Goal: Check status: Check status

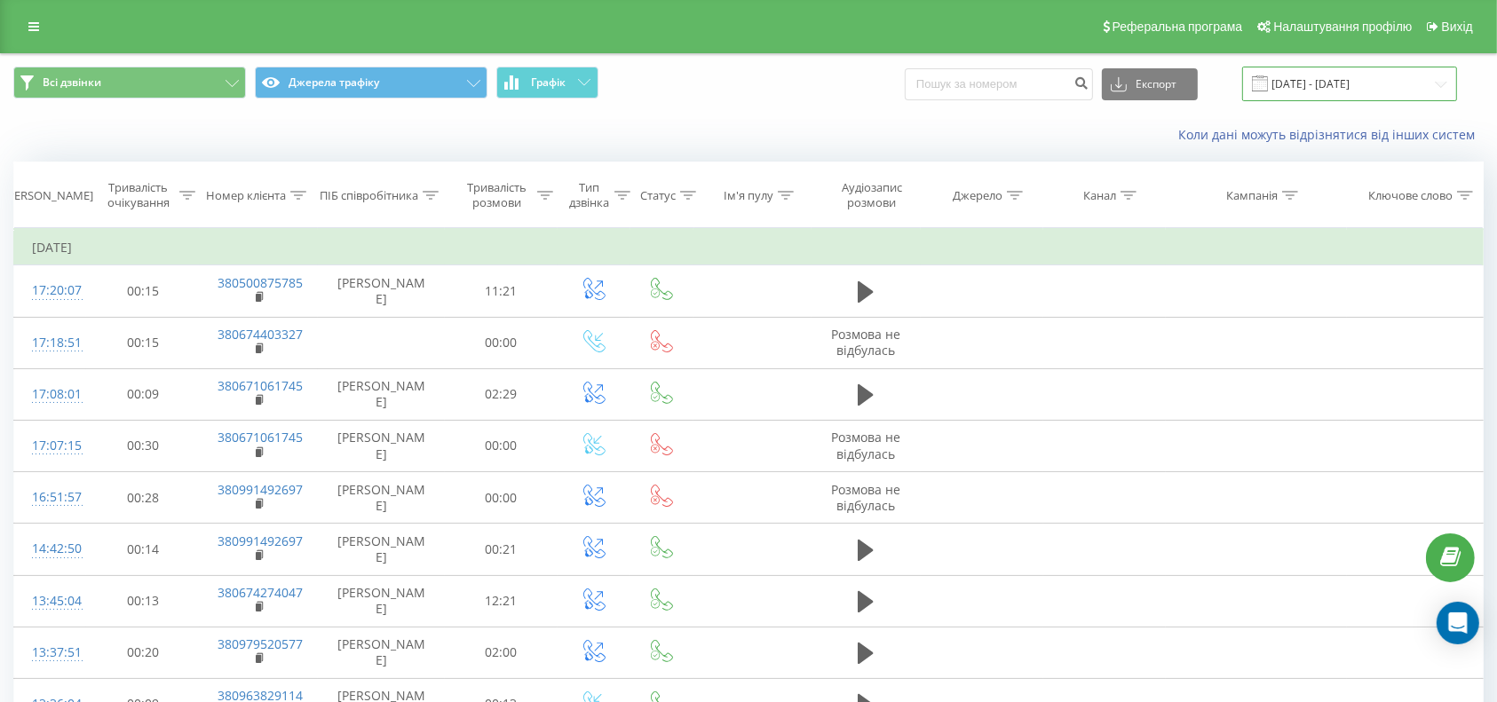
click at [1337, 89] on input "[DATE] - [DATE]" at bounding box center [1349, 84] width 215 height 35
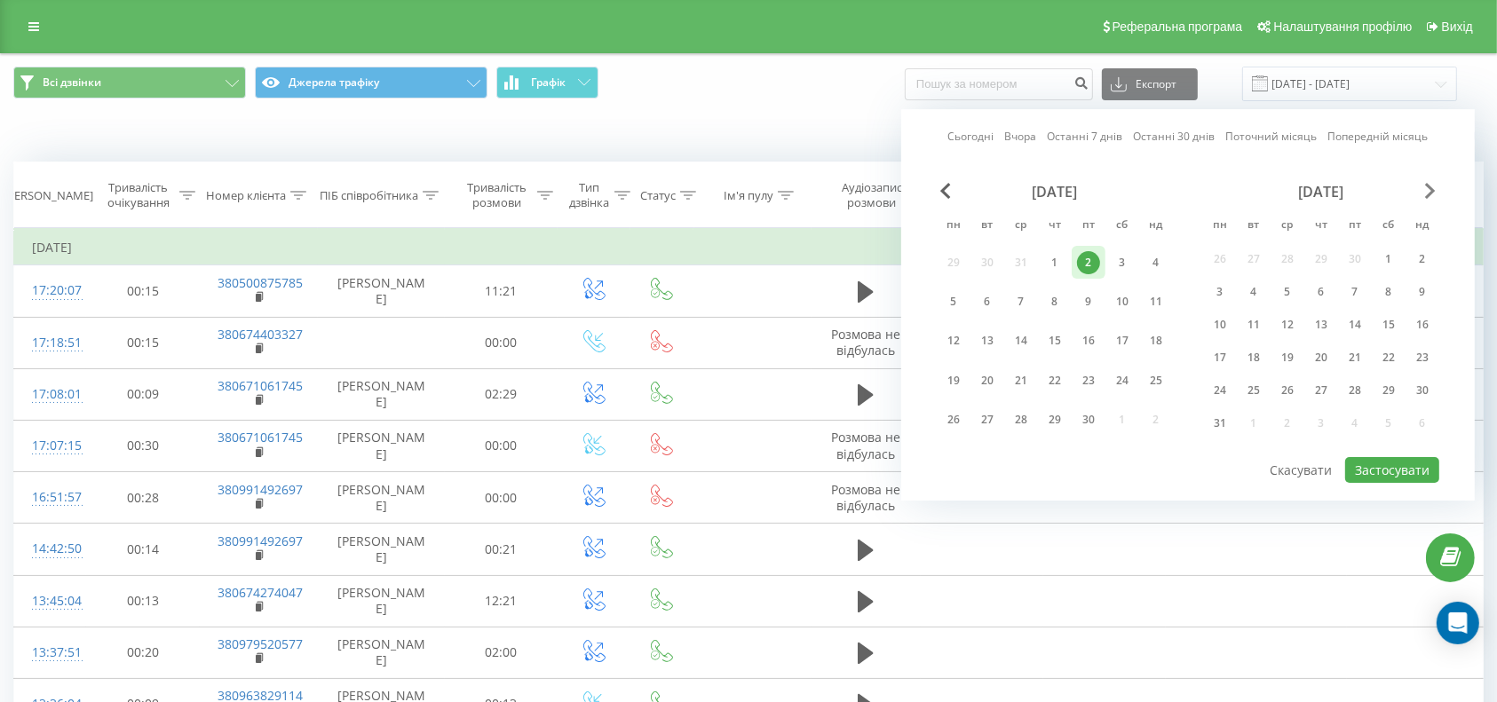
click at [1429, 194] on span "Next Month" at bounding box center [1430, 191] width 11 height 16
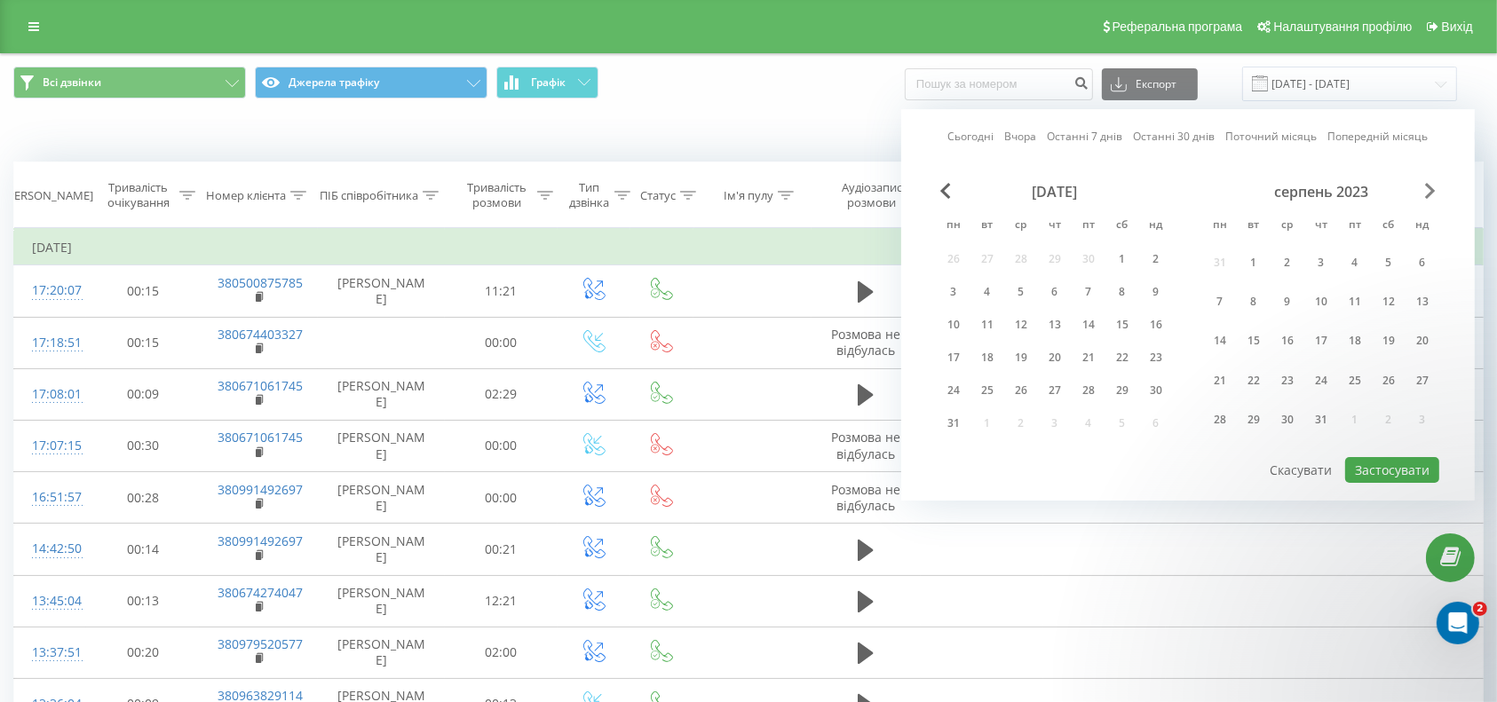
click at [1429, 194] on span "Next Month" at bounding box center [1430, 191] width 11 height 16
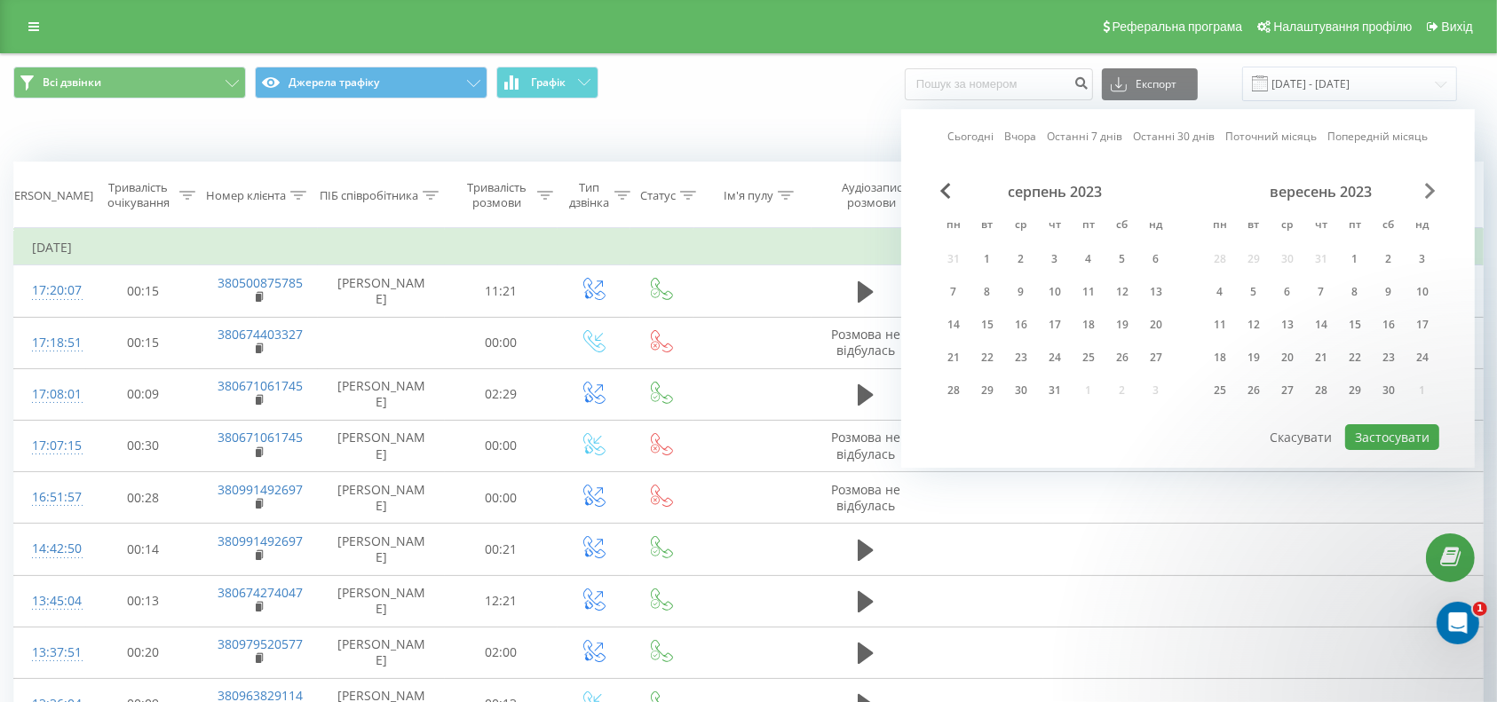
click at [1429, 194] on span "Next Month" at bounding box center [1430, 191] width 11 height 16
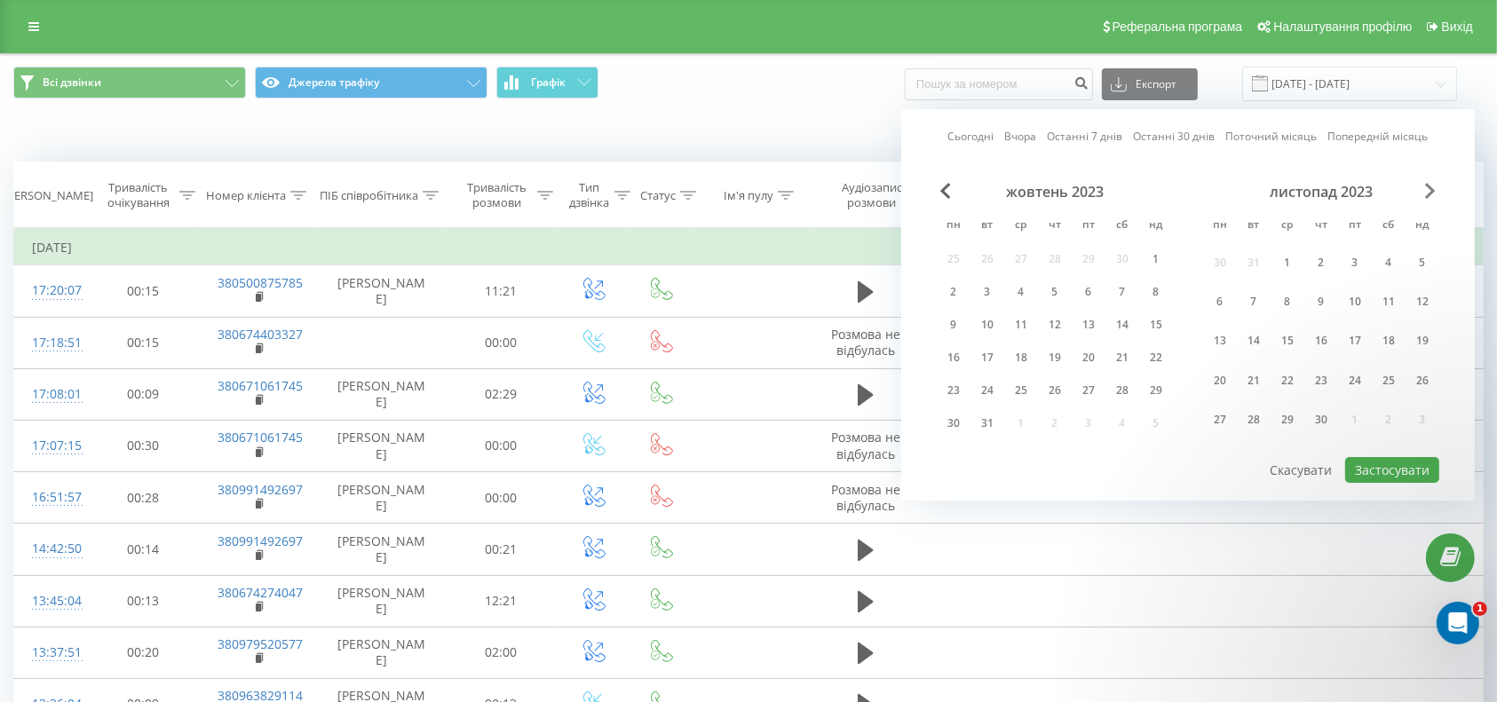
click at [1429, 194] on span "Next Month" at bounding box center [1430, 191] width 11 height 16
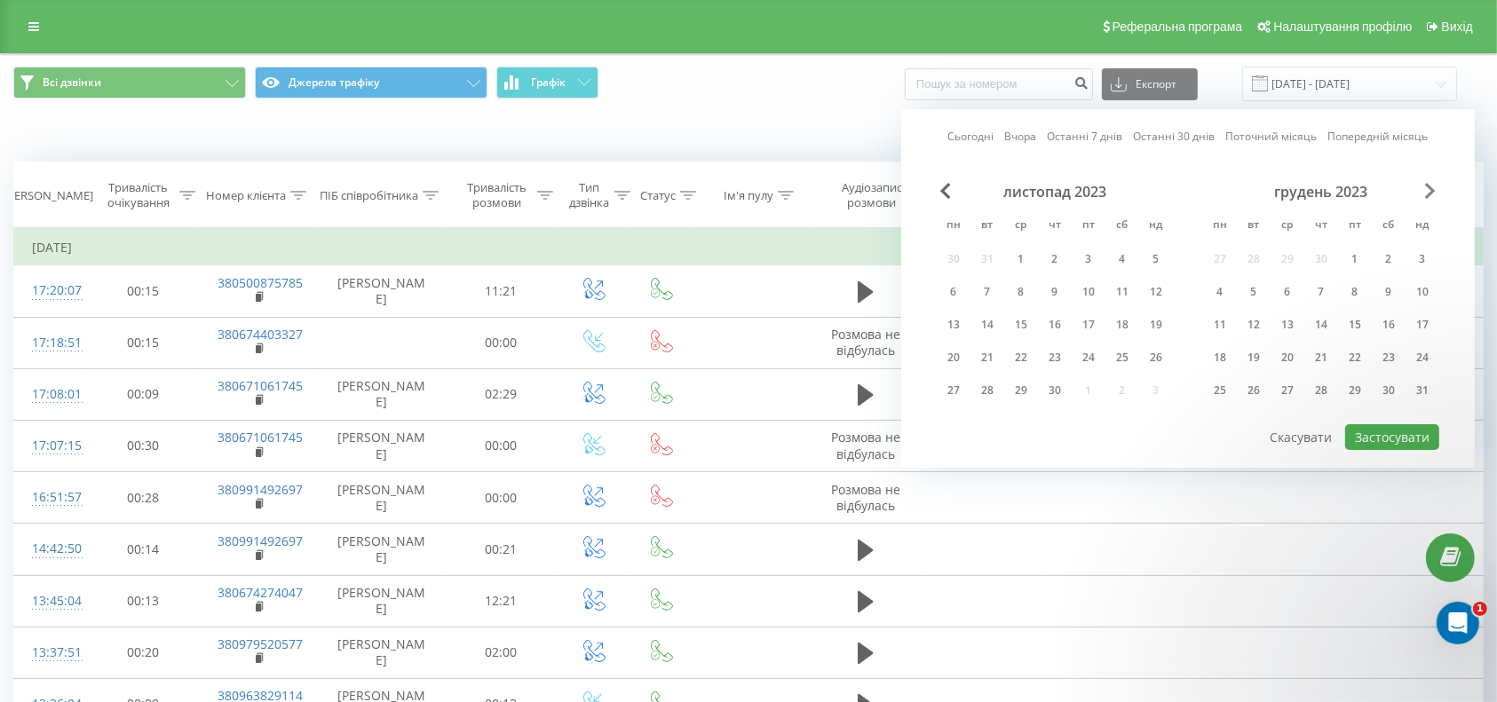
click at [1429, 194] on span "Next Month" at bounding box center [1430, 191] width 11 height 16
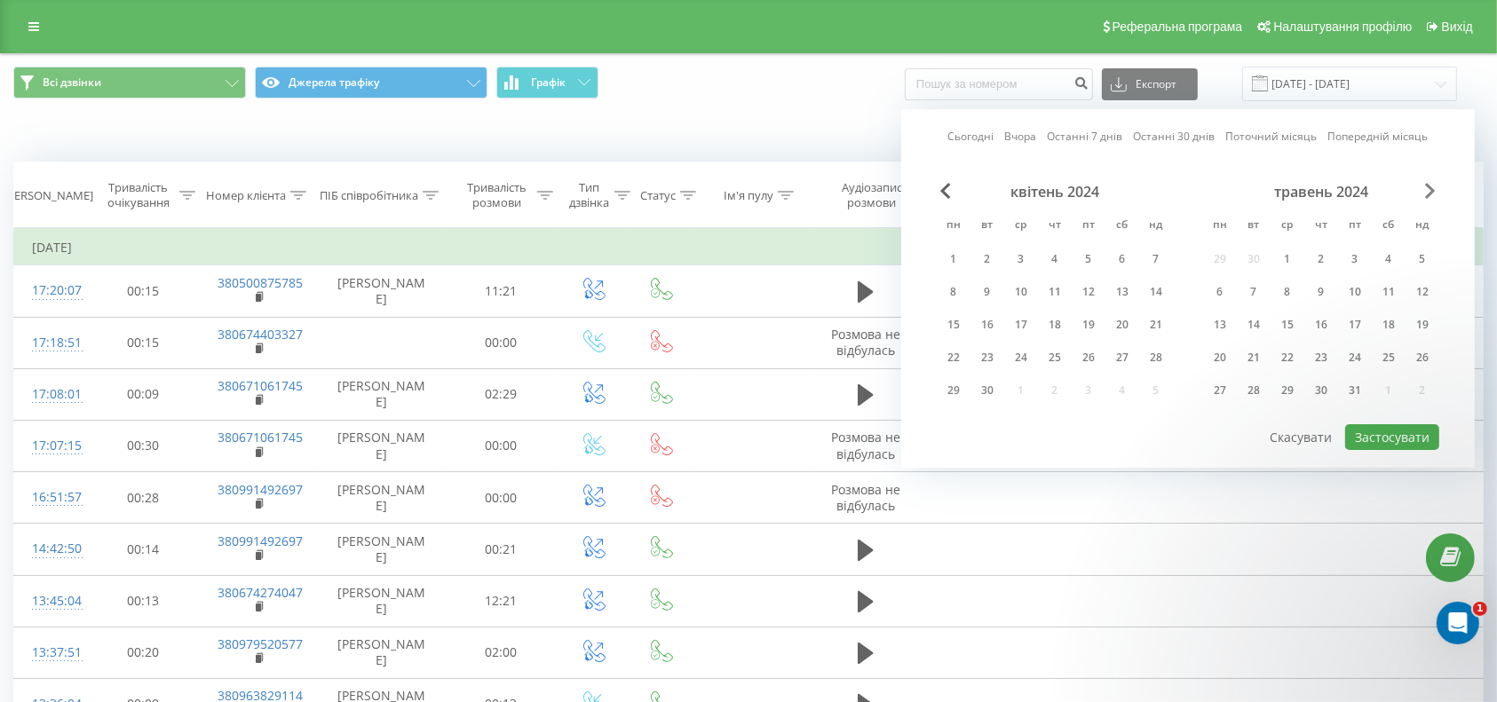
click at [1429, 194] on span "Next Month" at bounding box center [1430, 191] width 11 height 16
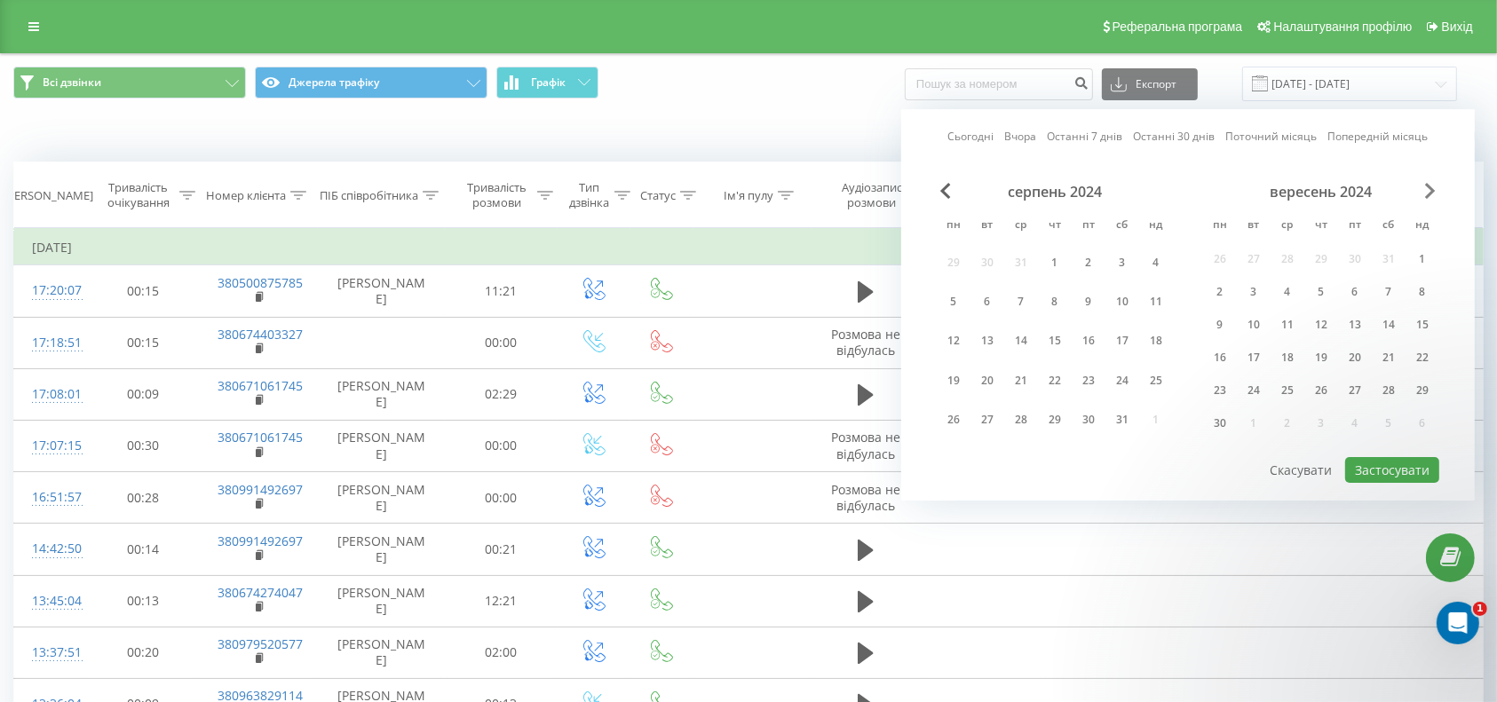
click at [1429, 194] on span "Next Month" at bounding box center [1430, 191] width 11 height 16
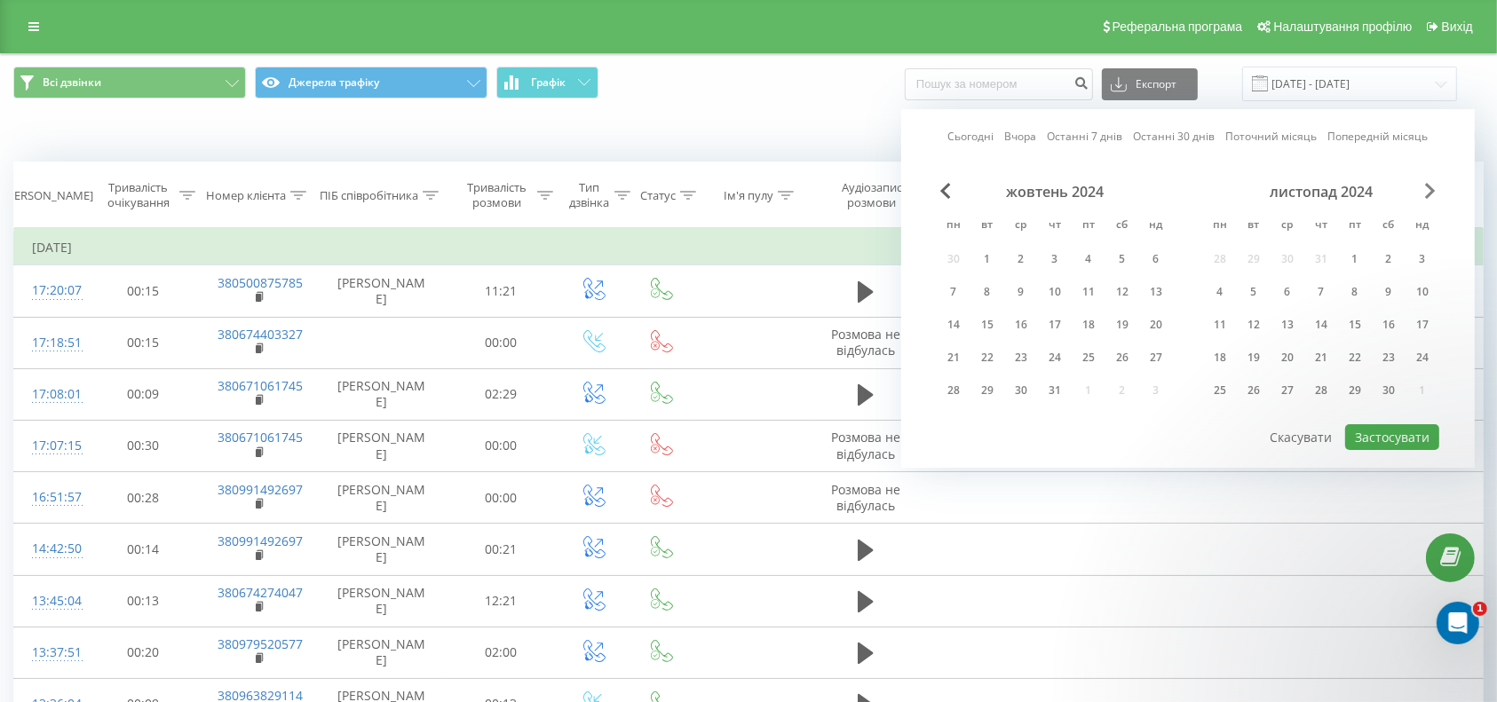
click at [1429, 194] on span "Next Month" at bounding box center [1430, 191] width 11 height 16
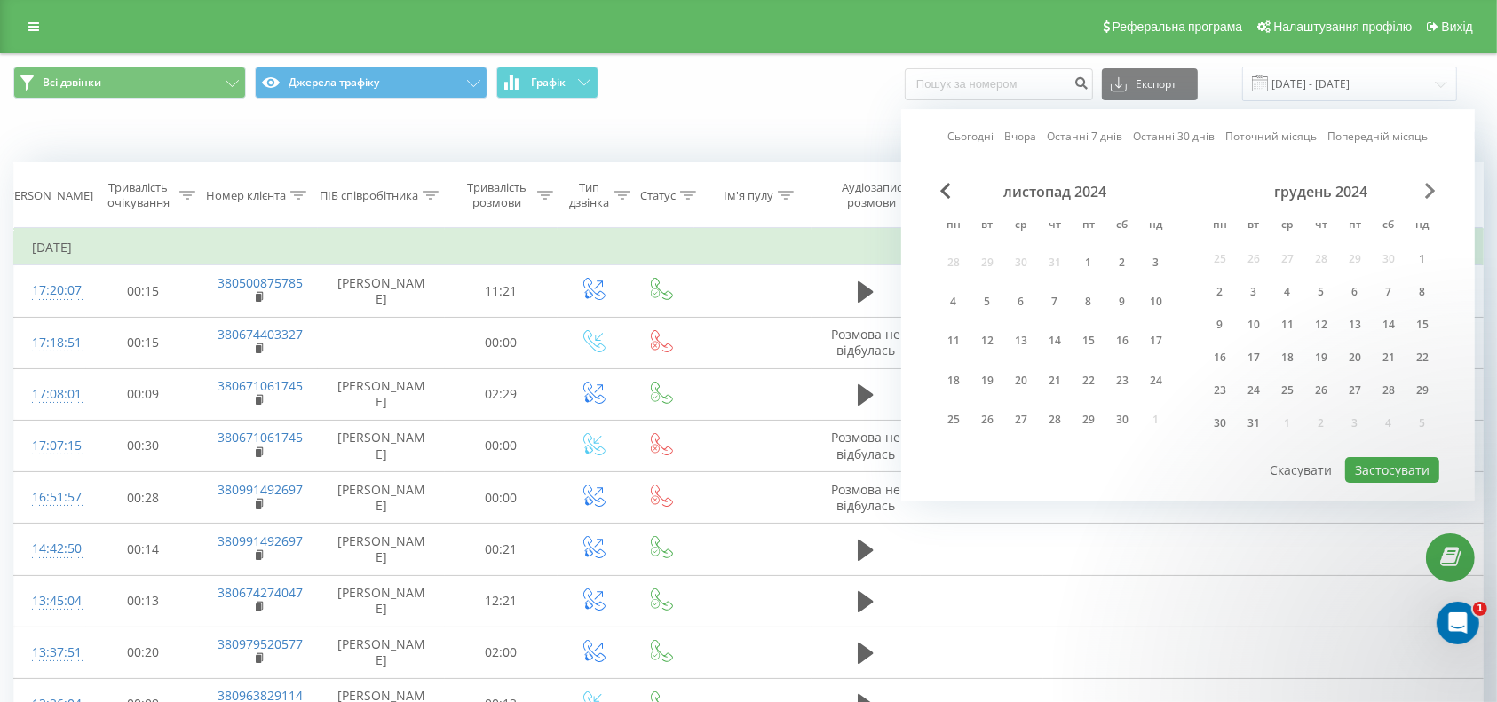
click at [1429, 194] on span "Next Month" at bounding box center [1430, 191] width 11 height 16
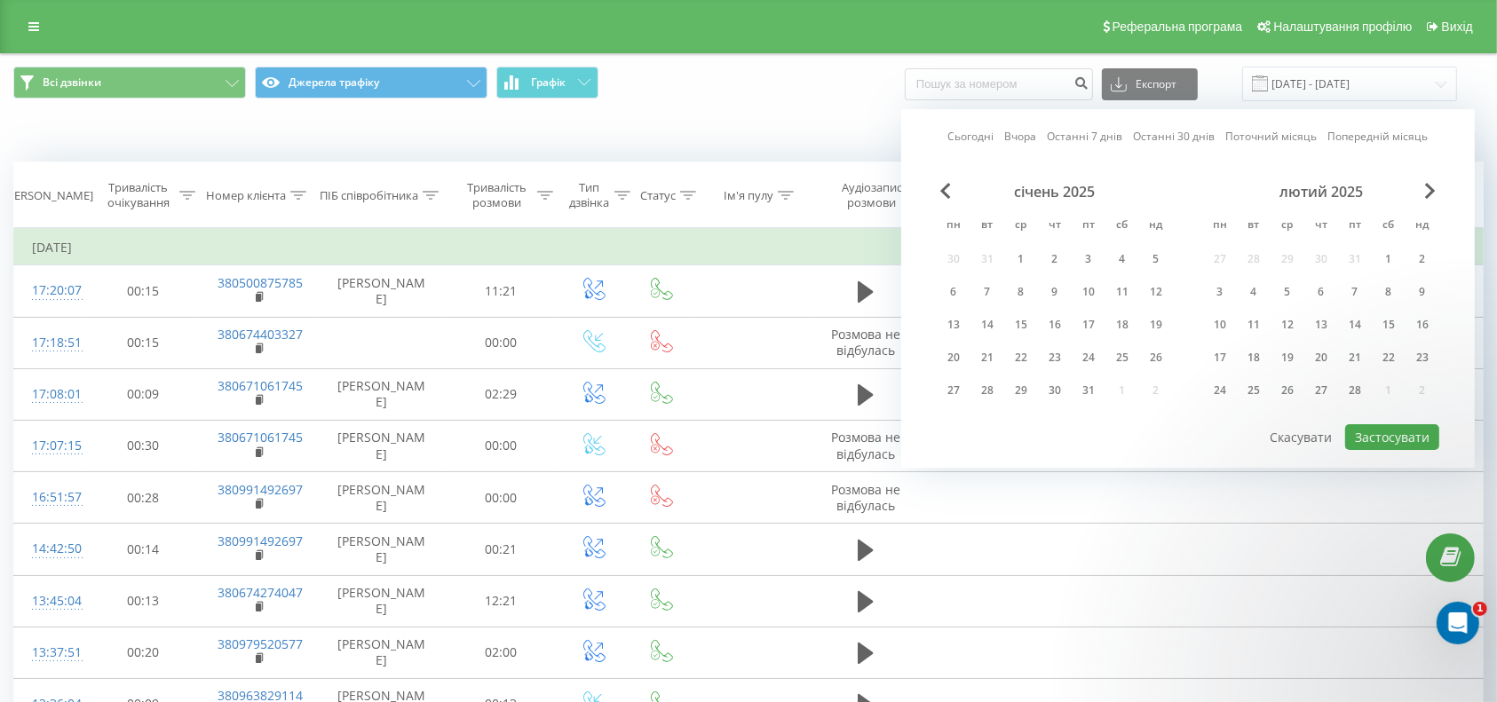
click at [1440, 193] on div "Сьогодні Вчора Останні 7 днів Останні 30 днів Поточний місяць Попередній місяць…" at bounding box center [1187, 288] width 573 height 359
click at [1432, 191] on span "Next Month" at bounding box center [1430, 191] width 11 height 16
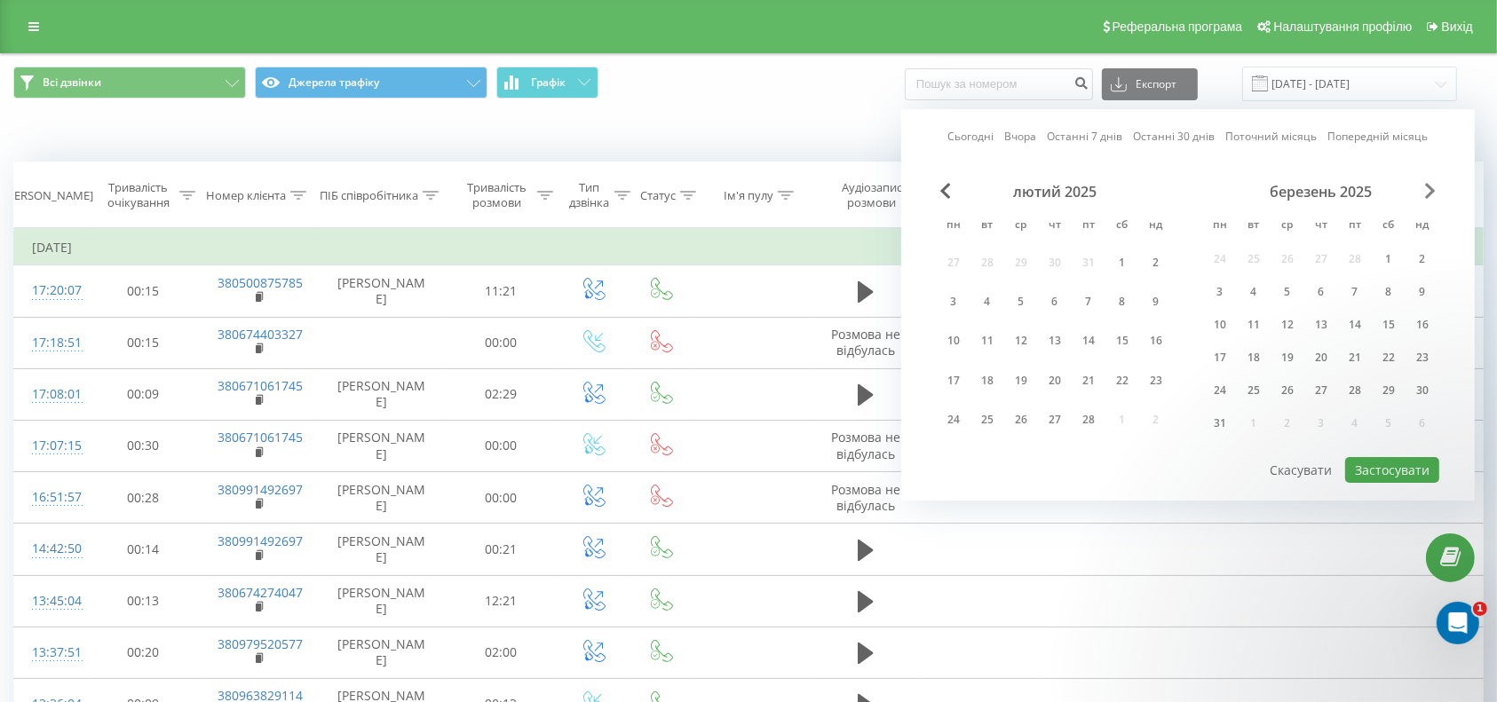
click at [1432, 191] on span "Next Month" at bounding box center [1430, 191] width 11 height 16
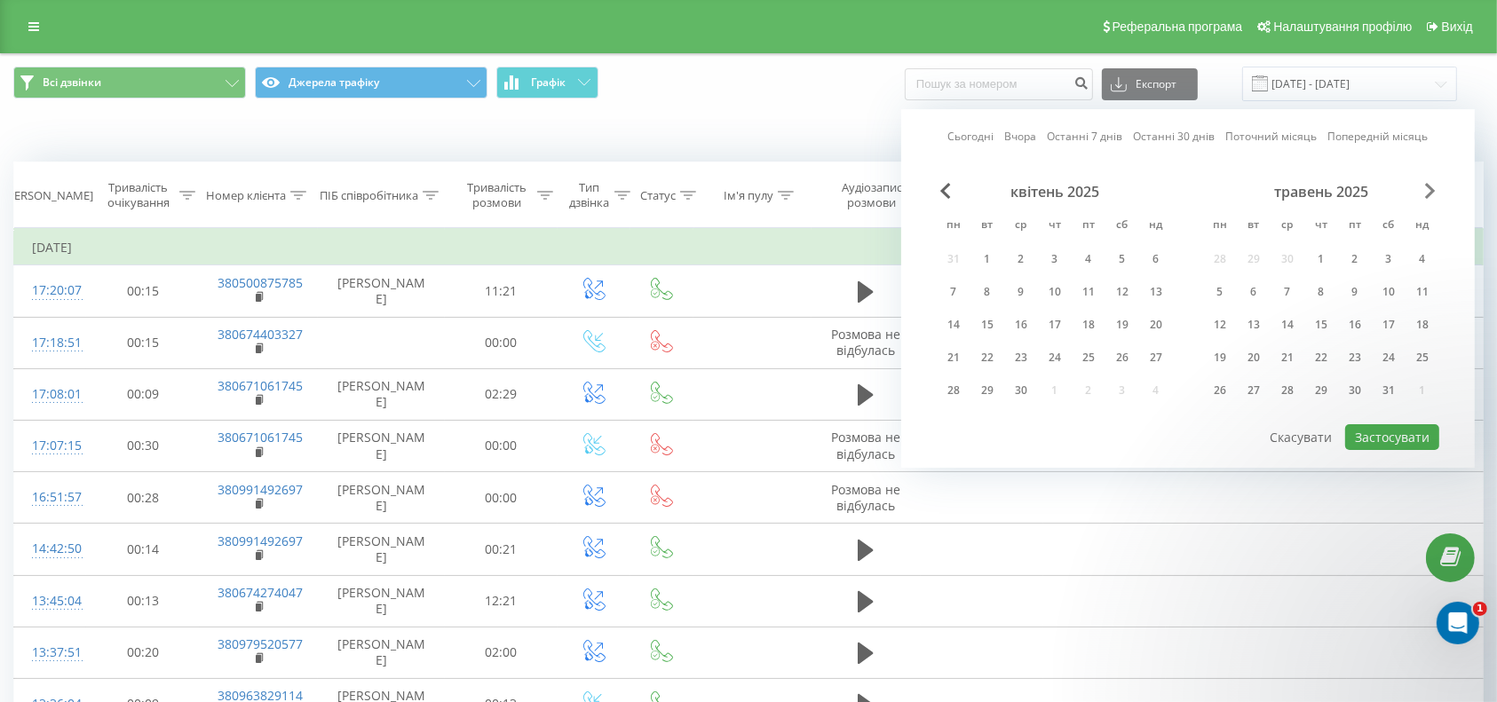
click at [1432, 191] on span "Next Month" at bounding box center [1430, 191] width 11 height 16
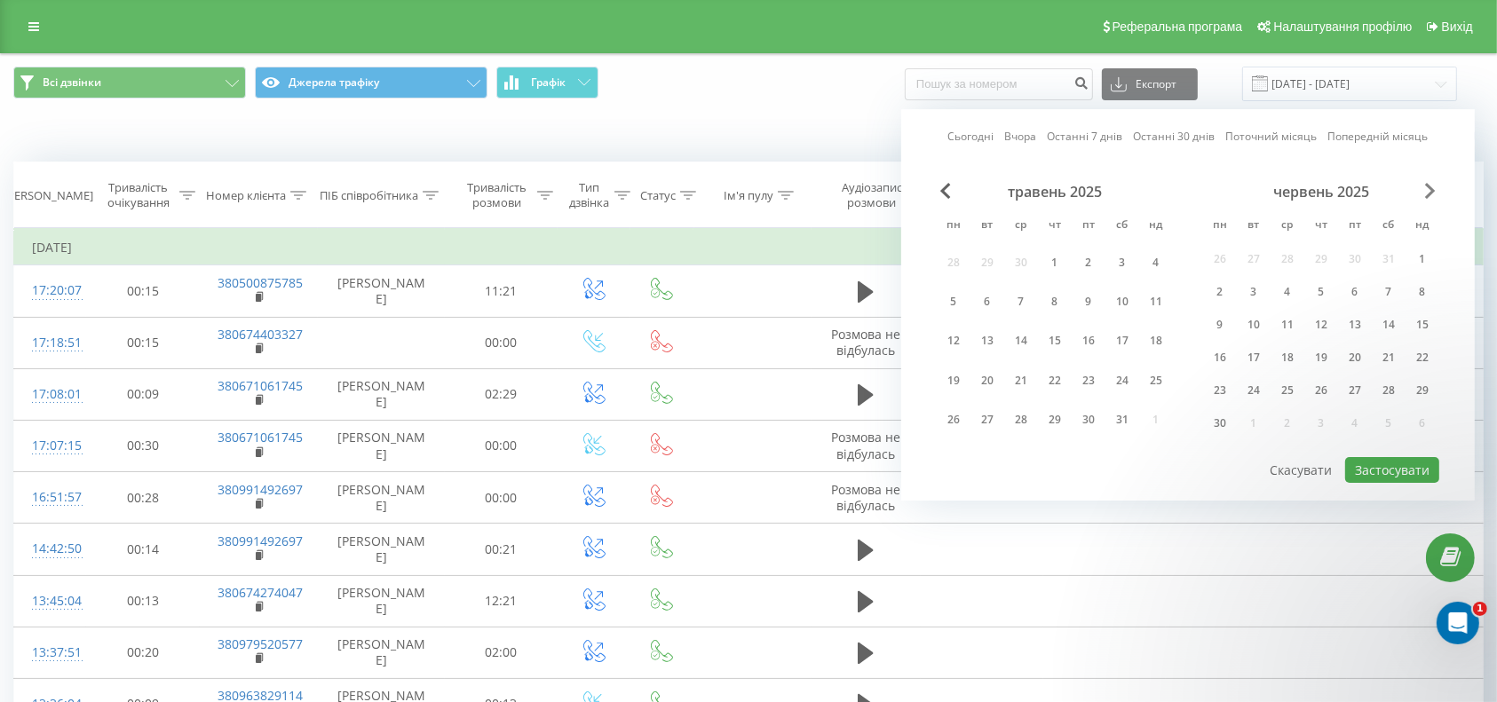
click at [1432, 191] on span "Next Month" at bounding box center [1430, 191] width 11 height 16
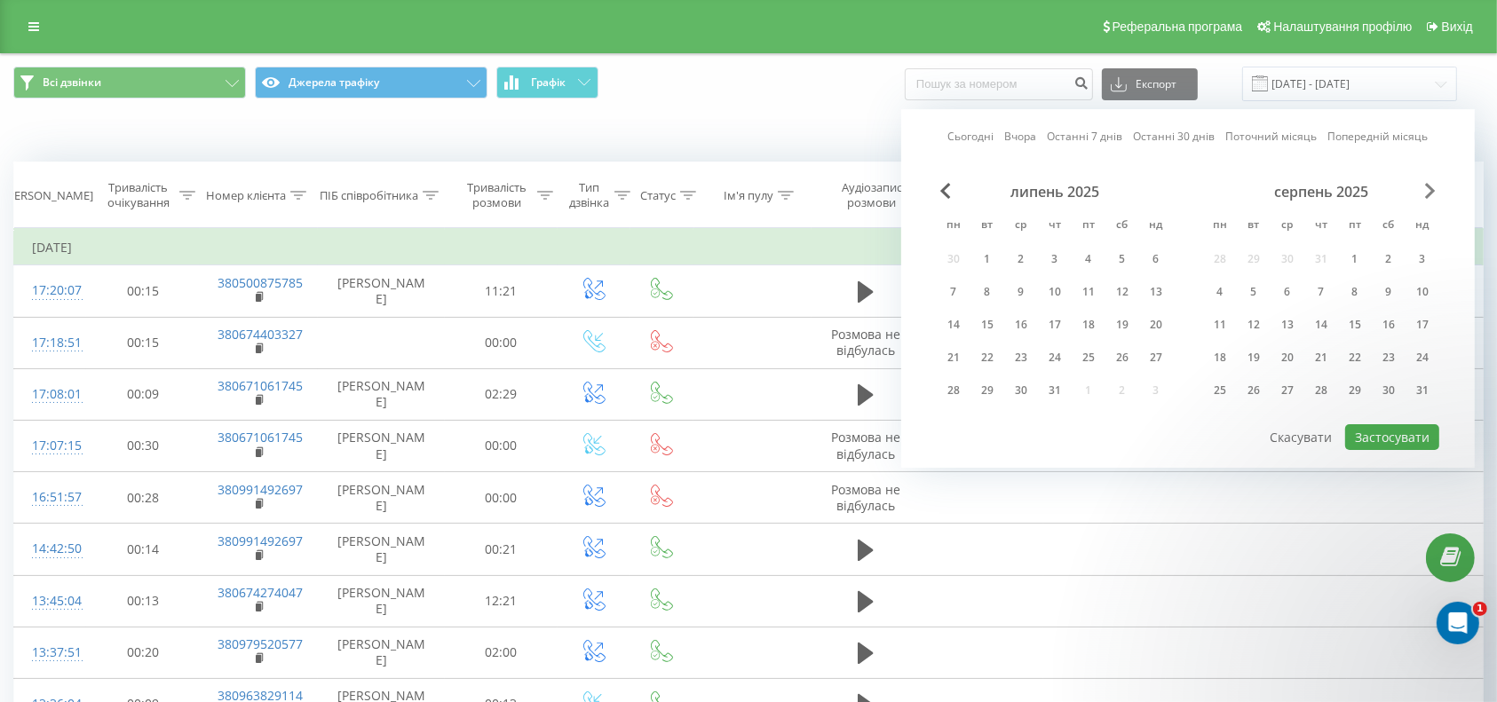
click at [1432, 191] on span "Next Month" at bounding box center [1430, 191] width 11 height 16
click at [1351, 320] on div "19" at bounding box center [1354, 324] width 23 height 23
click at [1374, 434] on button "Застосувати" at bounding box center [1392, 437] width 94 height 26
type input "[DATE] - [DATE]"
